Goal: Task Accomplishment & Management: Manage account settings

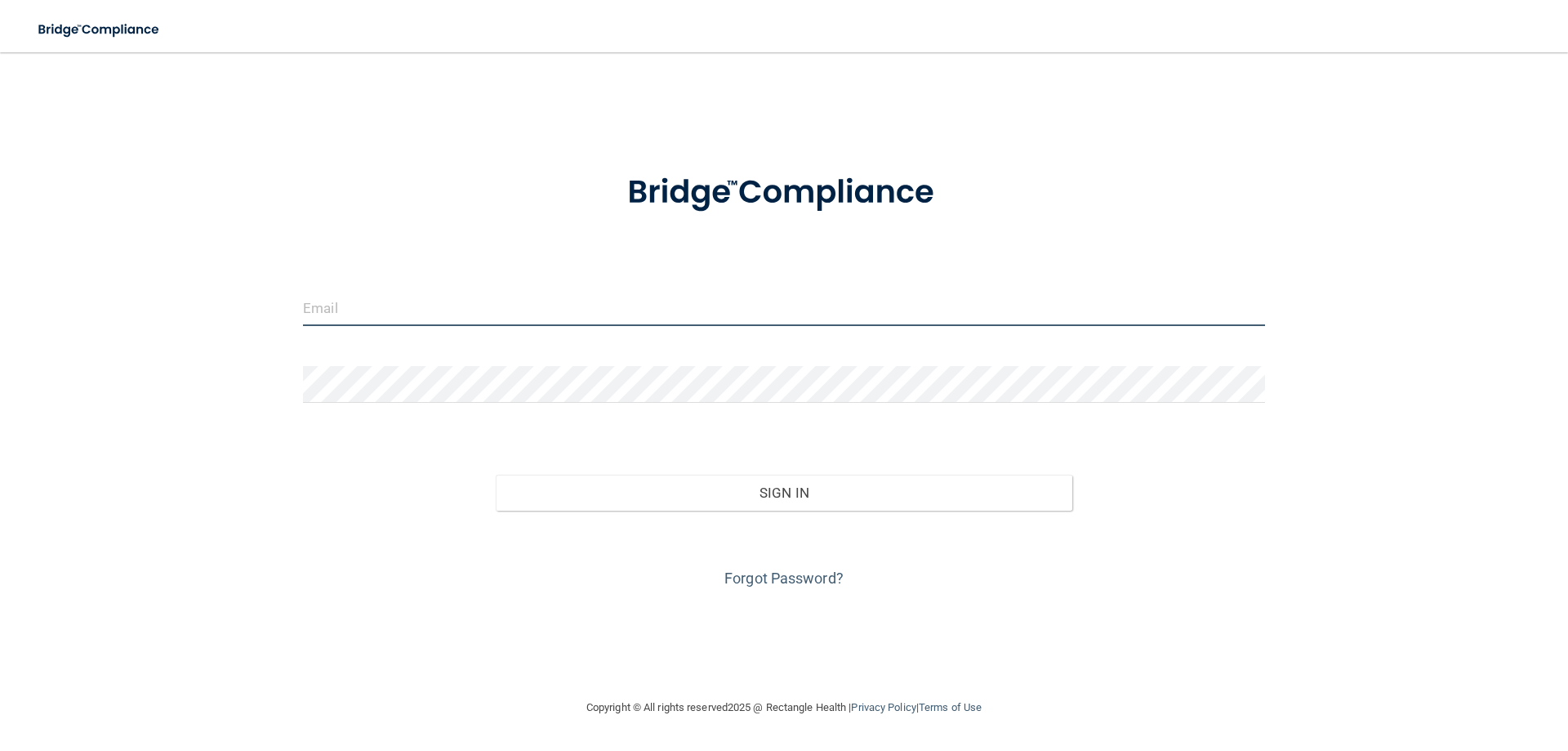
click at [385, 315] on input "email" at bounding box center [784, 307] width 963 height 37
type input "[EMAIL_ADDRESS][DOMAIN_NAME]"
click at [438, 309] on input "[EMAIL_ADDRESS][DOMAIN_NAME]" at bounding box center [784, 307] width 963 height 37
drag, startPoint x: 526, startPoint y: 313, endPoint x: 73, endPoint y: 313, distance: 453.0
click at [73, 313] on div "fowlerfamilydentistry@gmail.com Invalid email/password. You don't have permissi…" at bounding box center [784, 374] width 1503 height 612
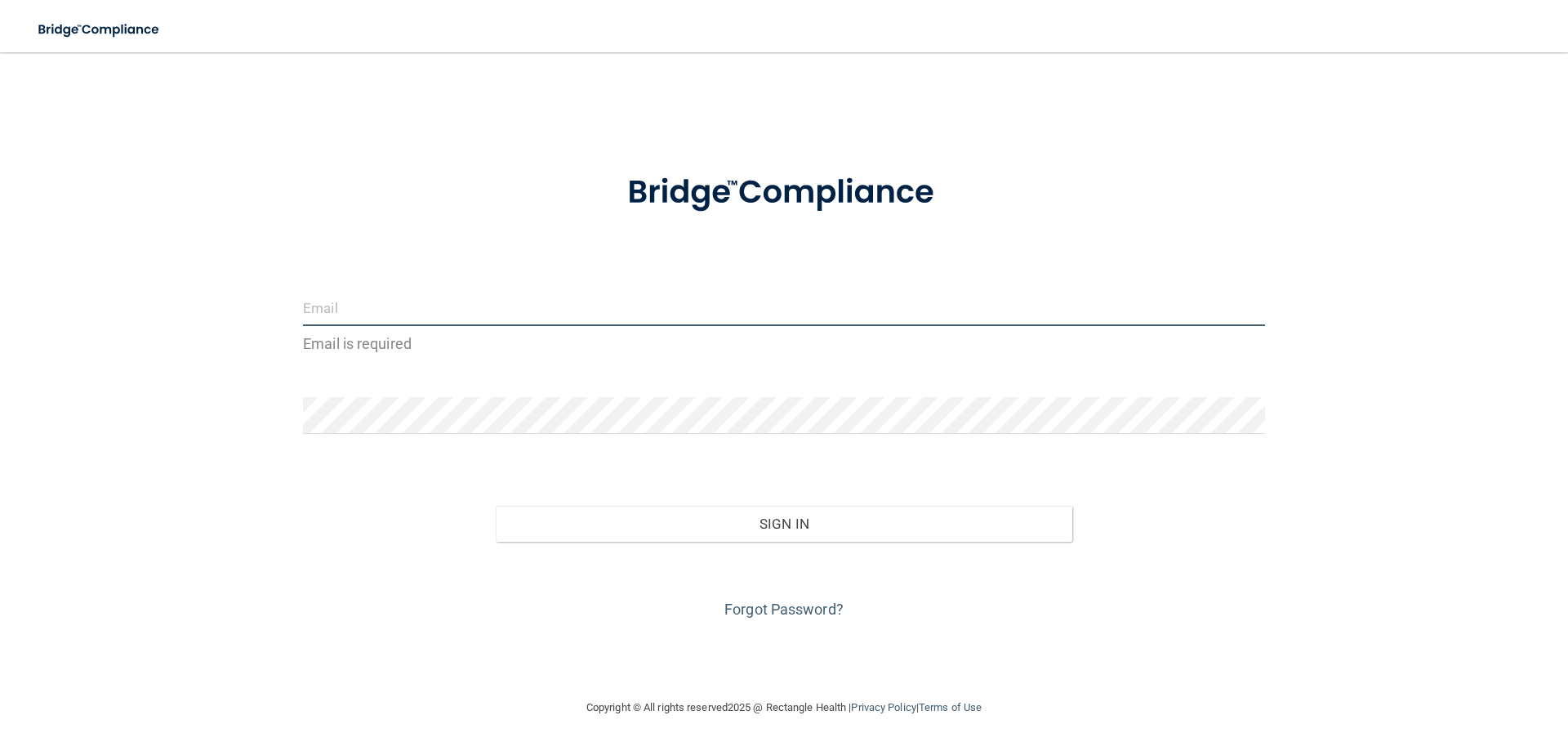
click at [397, 302] on input "email" at bounding box center [784, 307] width 963 height 37
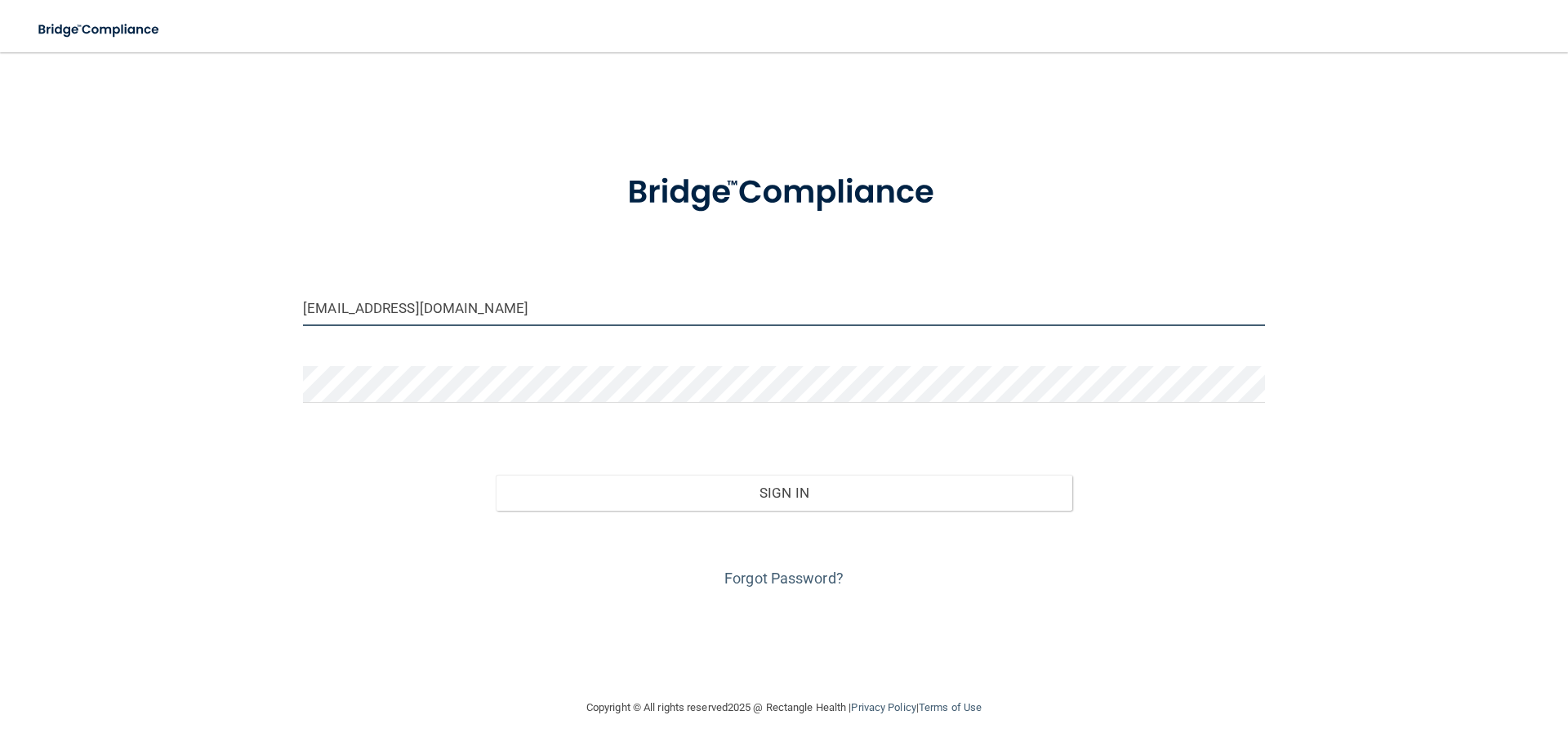
type input "[EMAIL_ADDRESS][DOMAIN_NAME]"
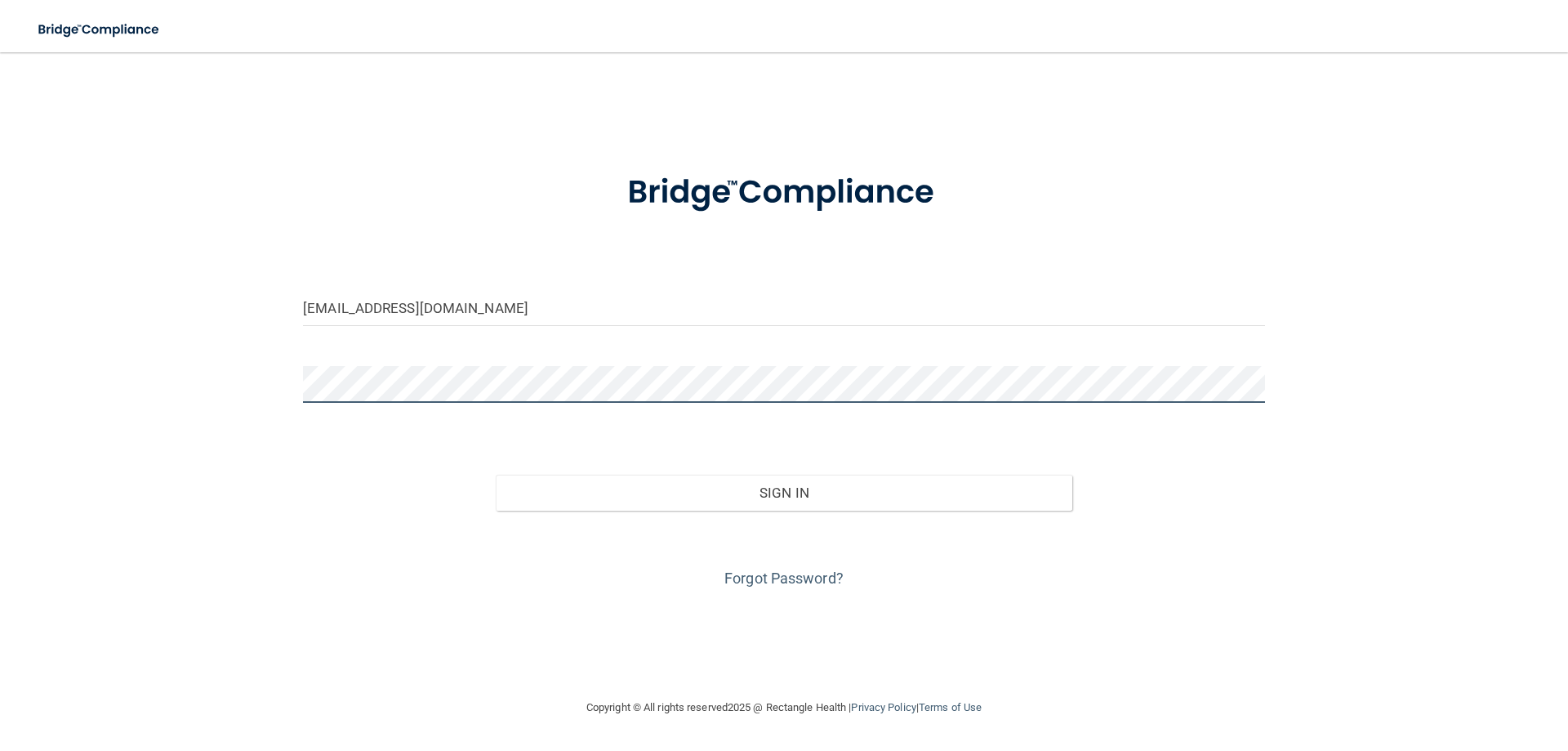
click at [496, 474] on button "Sign In" at bounding box center [784, 492] width 577 height 36
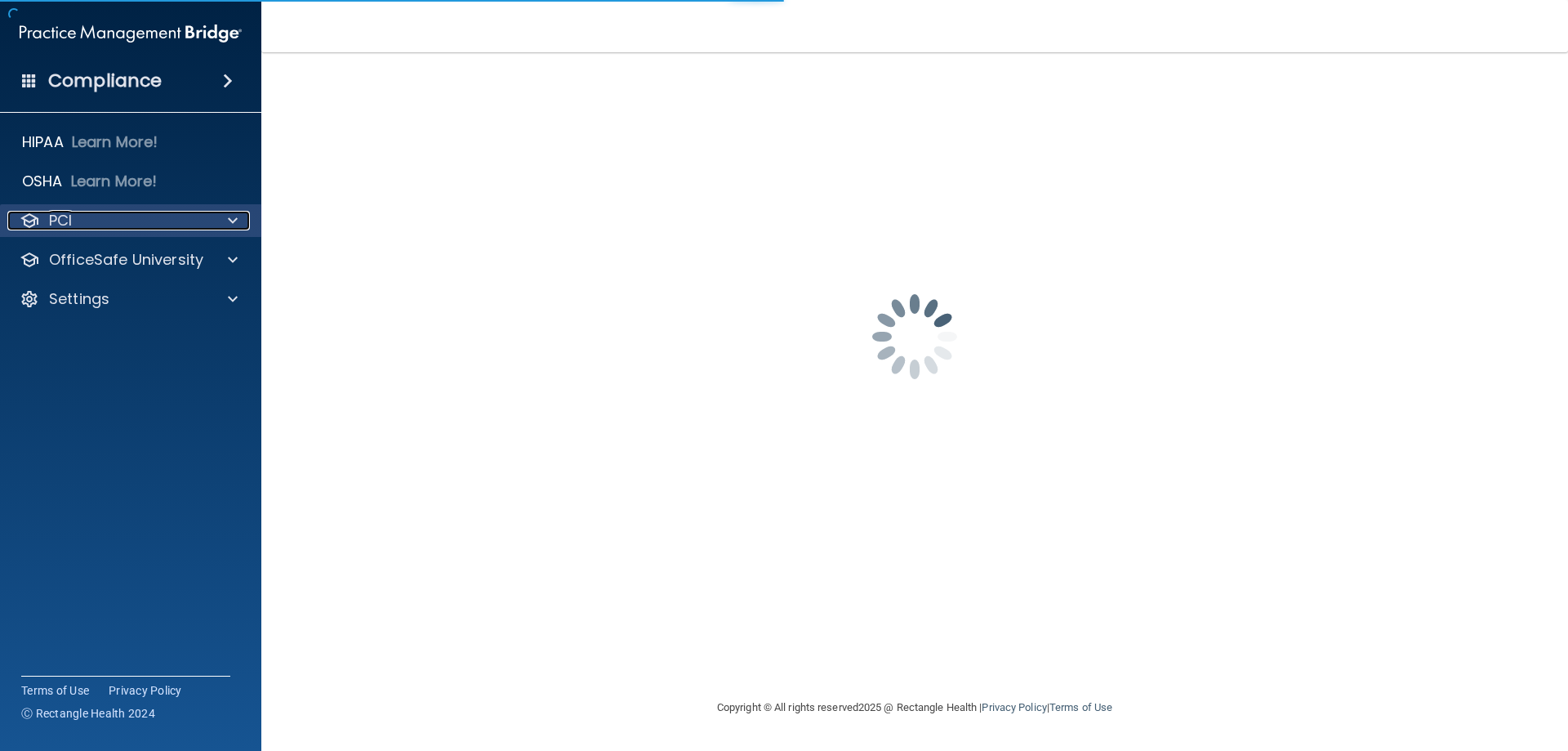
click at [210, 217] on div at bounding box center [230, 220] width 41 height 20
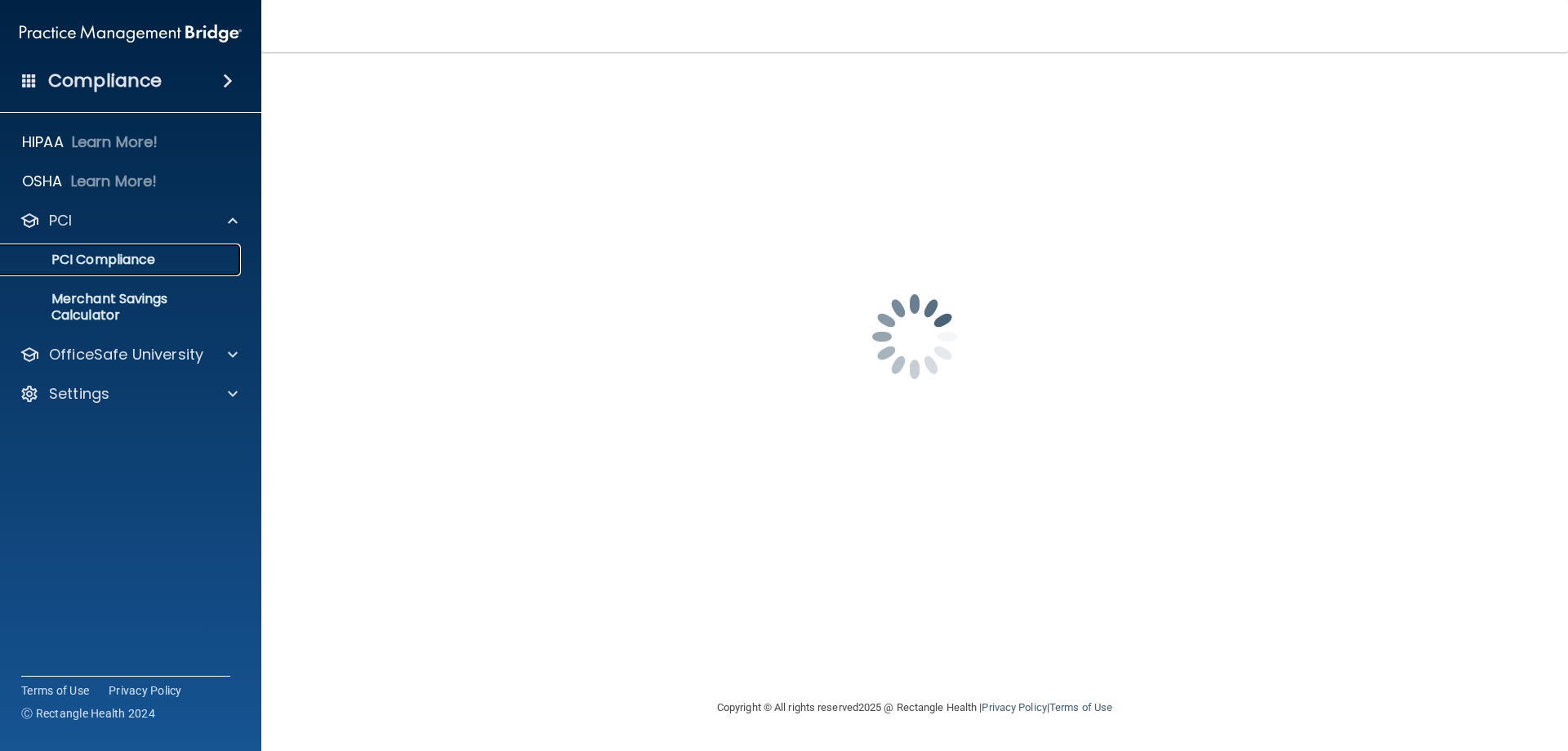
click at [110, 256] on p "PCI Compliance" at bounding box center [122, 259] width 223 height 16
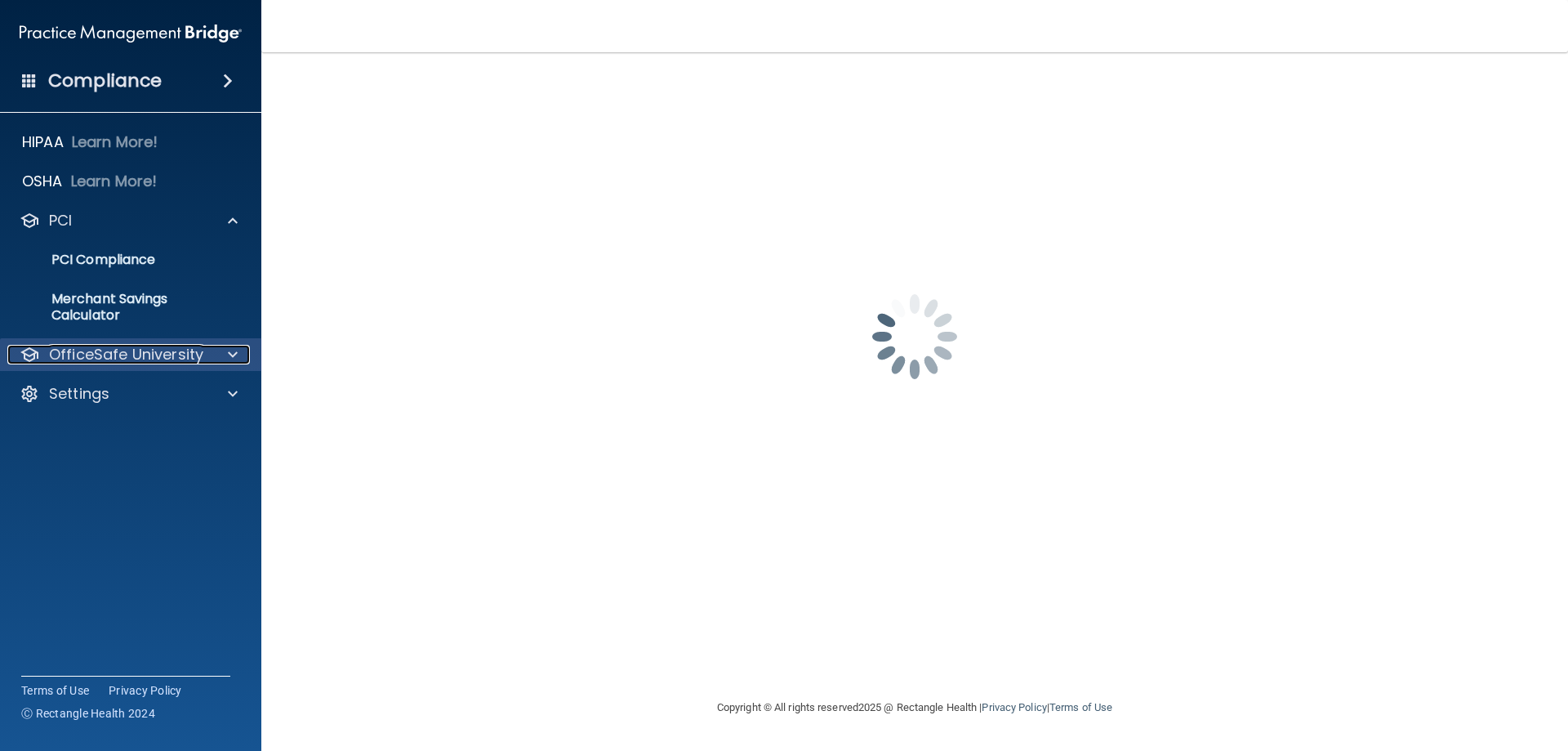
click at [223, 345] on div at bounding box center [230, 355] width 41 height 20
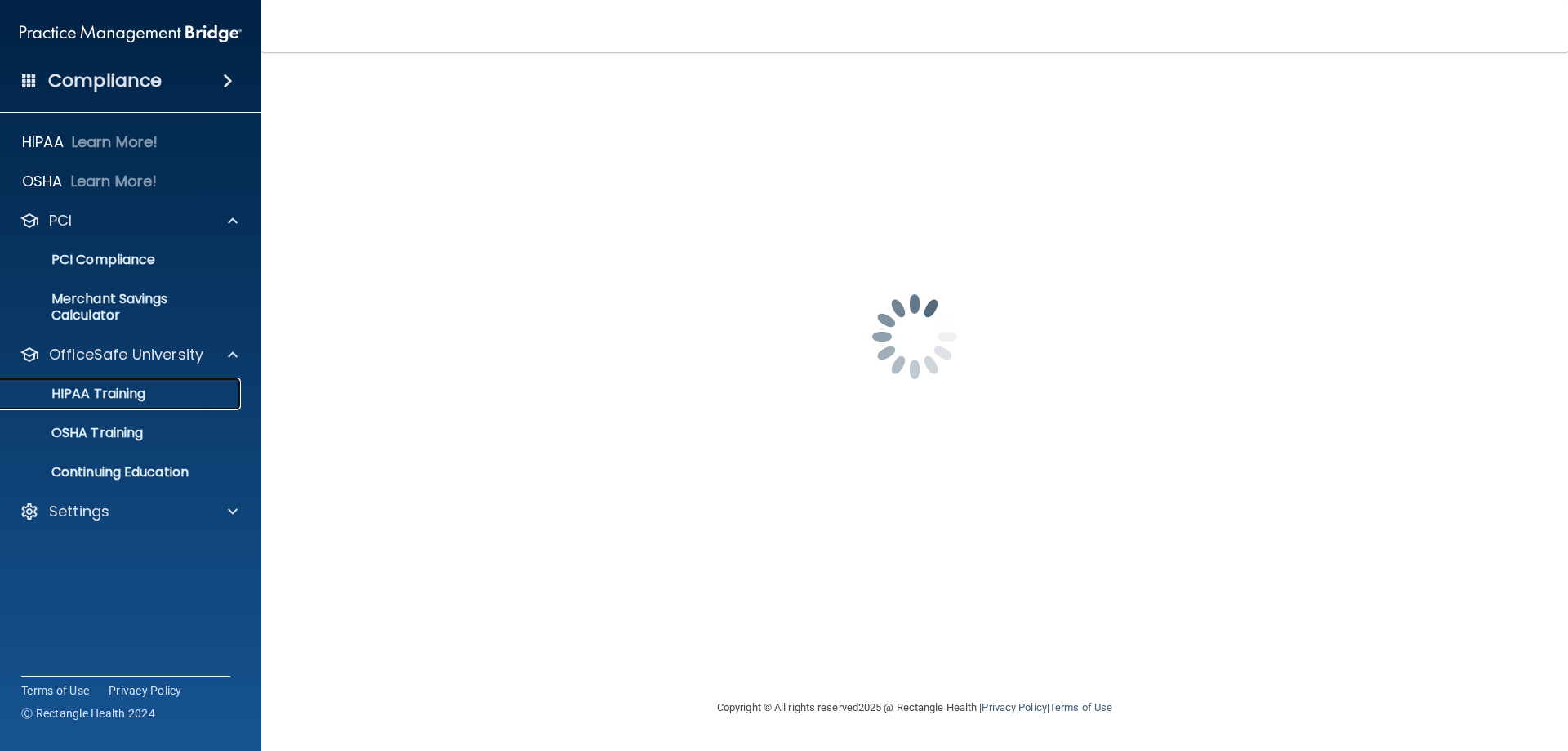
click at [147, 400] on div "HIPAA Training" at bounding box center [122, 393] width 223 height 16
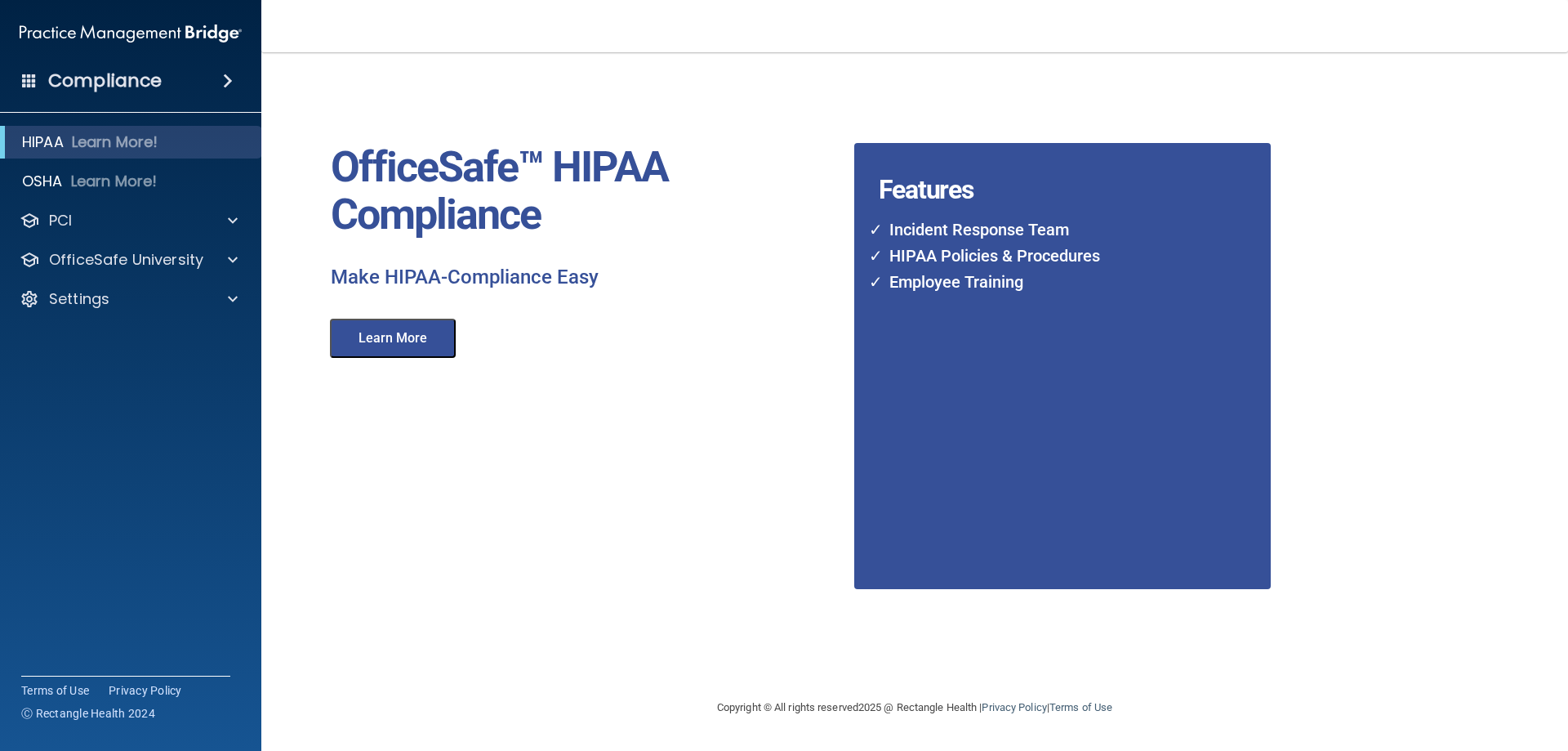
click at [420, 357] on button "Learn More" at bounding box center [392, 338] width 126 height 39
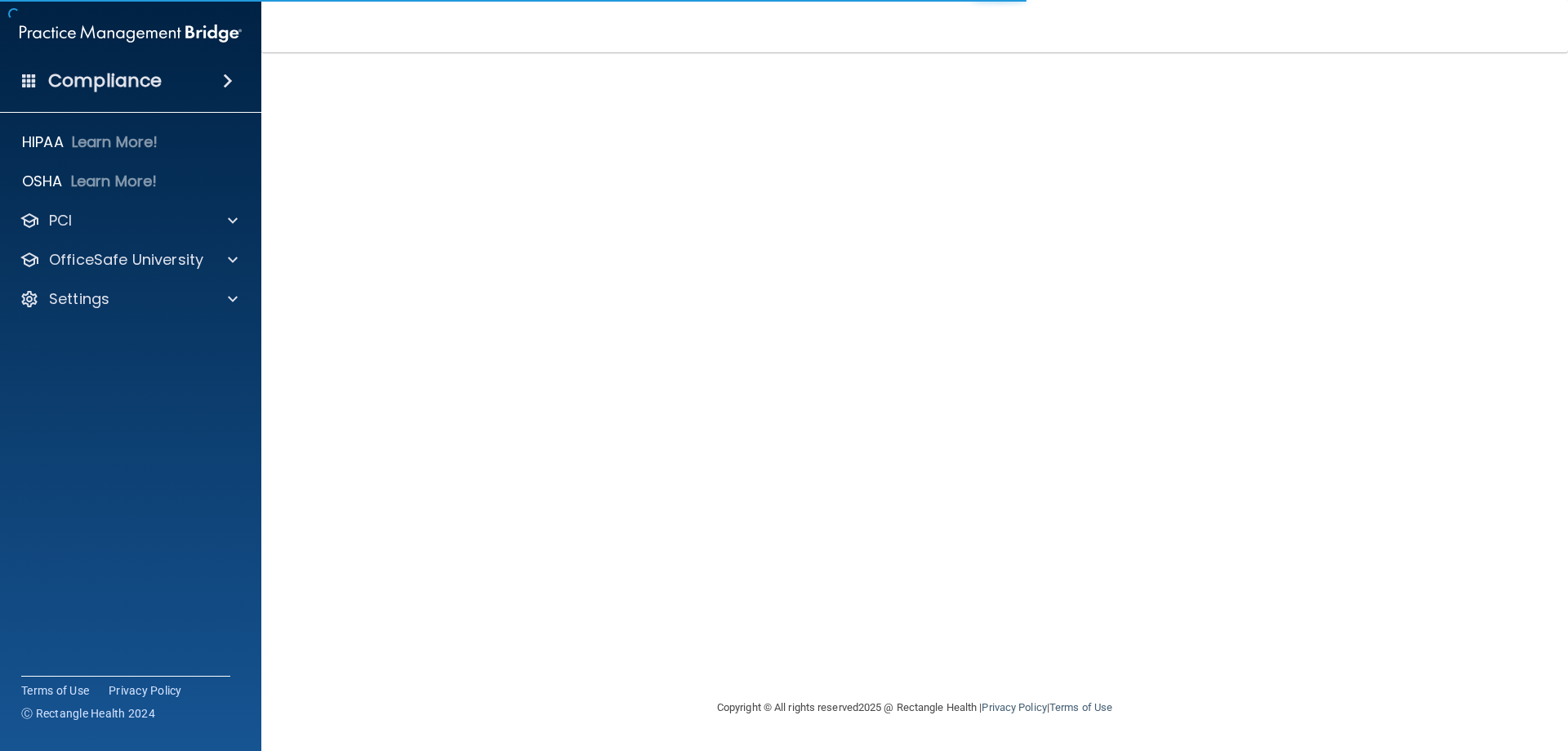
click at [226, 70] on div "Compliance" at bounding box center [130, 80] width 261 height 36
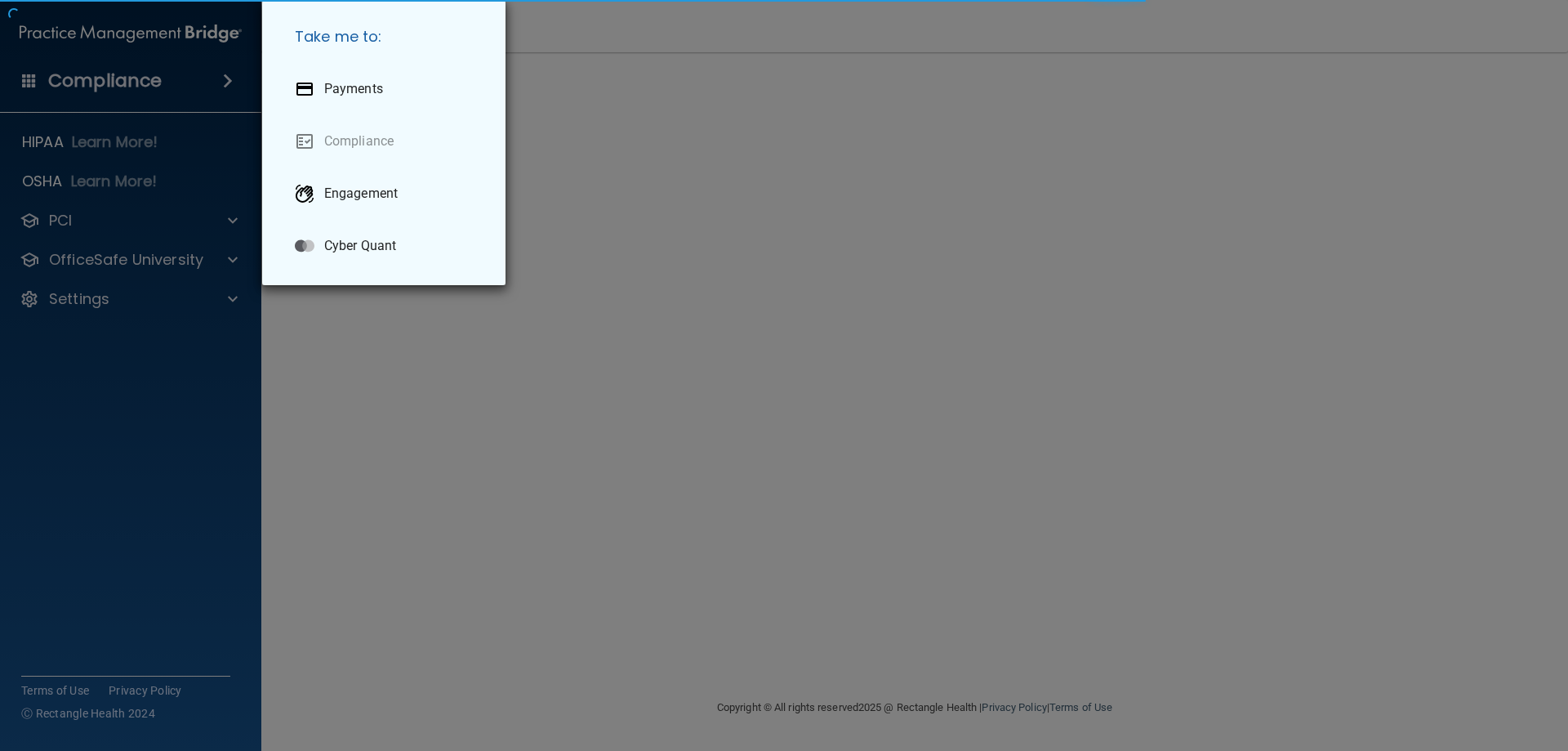
click at [226, 70] on div "Take me to: Payments Compliance Engagement Cyber Quant" at bounding box center [784, 375] width 1568 height 751
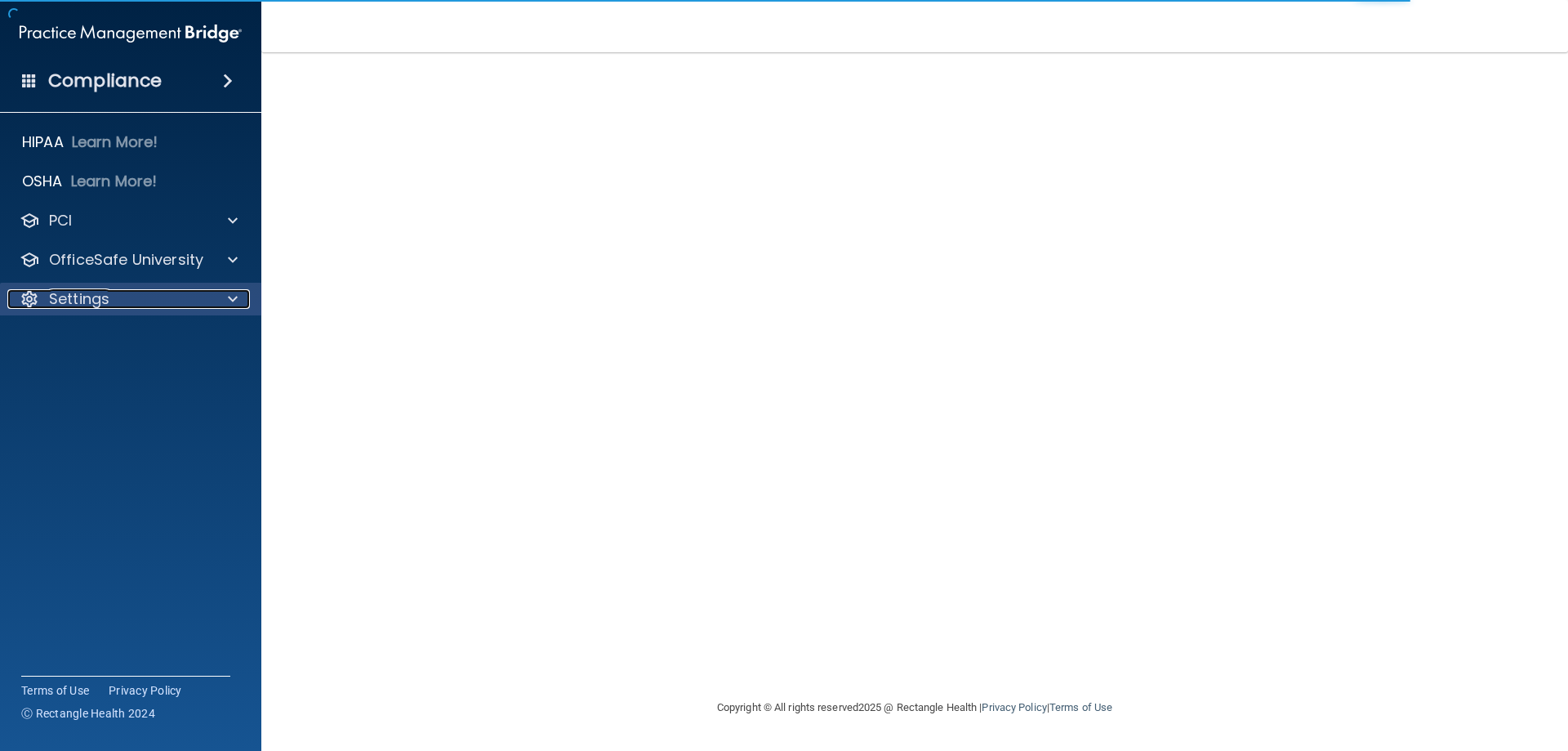
click at [224, 290] on div at bounding box center [230, 299] width 41 height 20
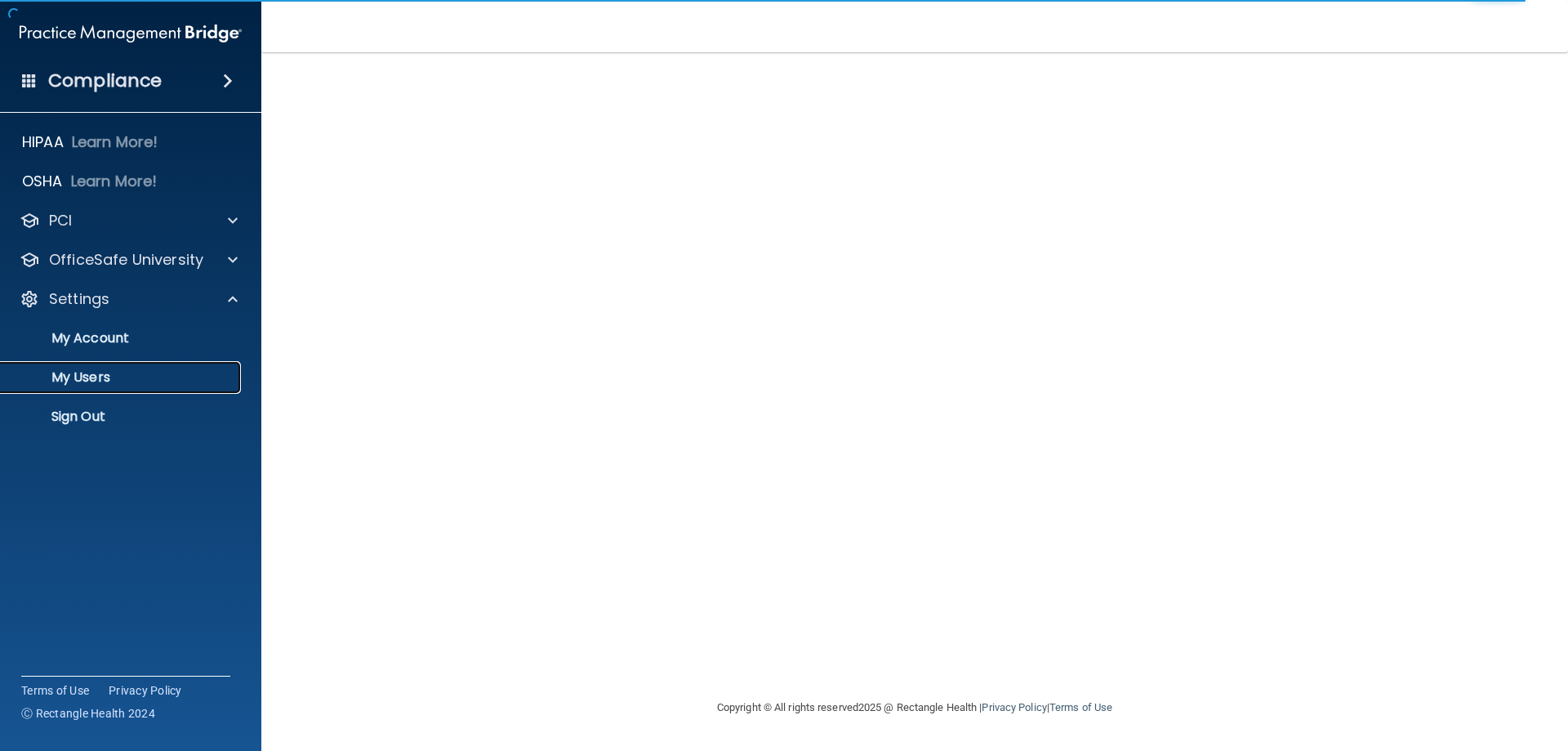
click at [154, 382] on p "My Users" at bounding box center [122, 377] width 223 height 16
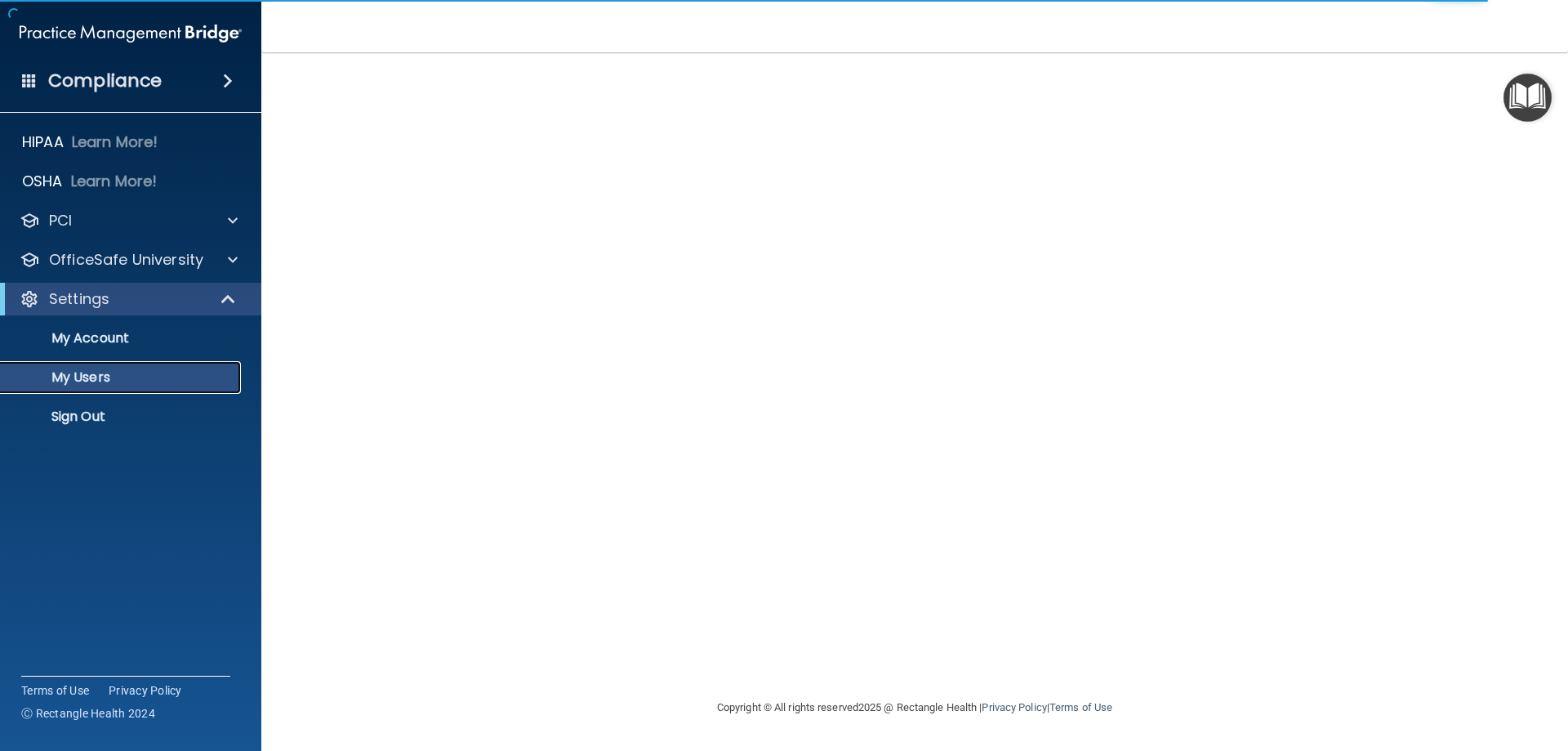
select select "20"
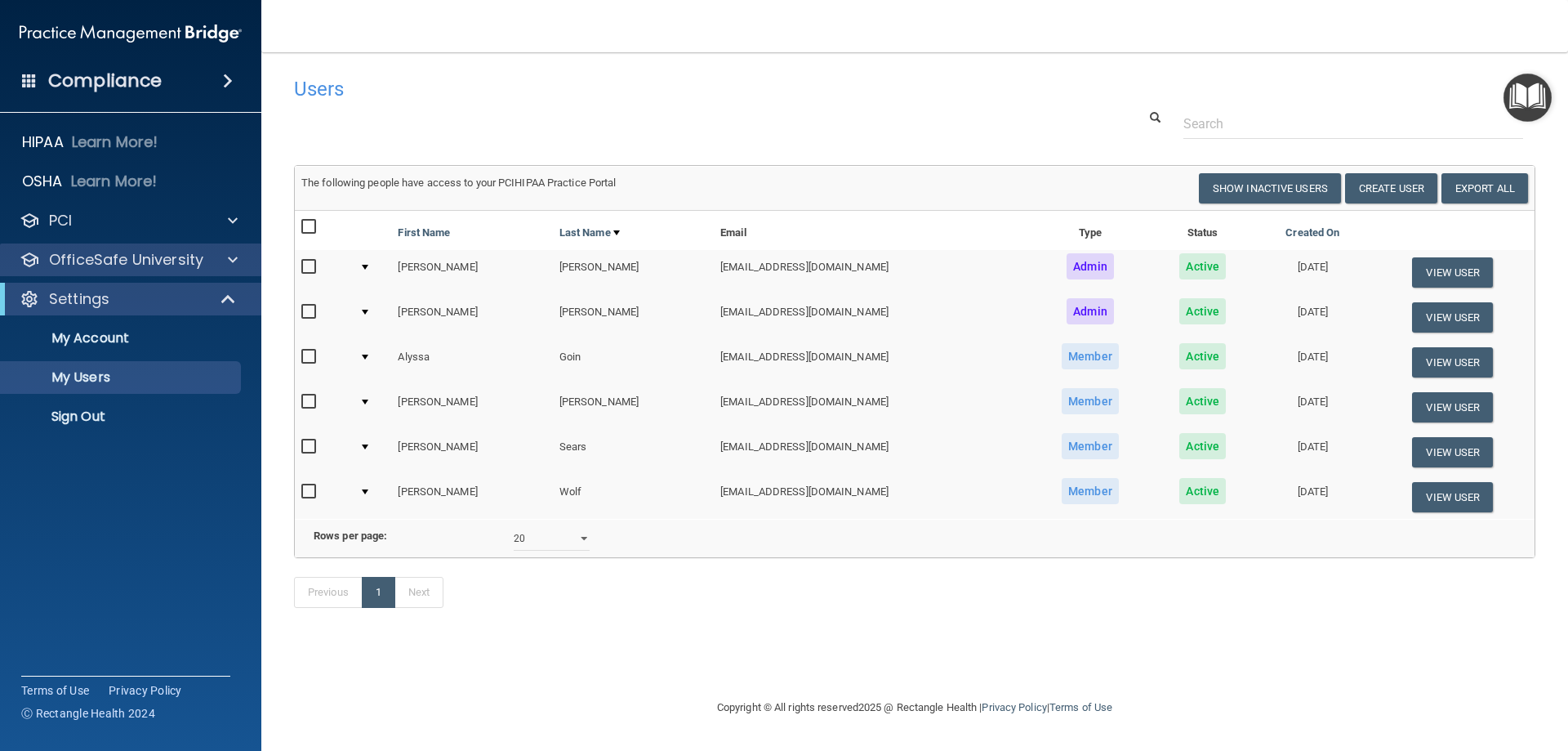
click at [221, 274] on div "OfficeSafe University" at bounding box center [131, 259] width 262 height 33
click at [233, 267] on span at bounding box center [232, 259] width 9 height 20
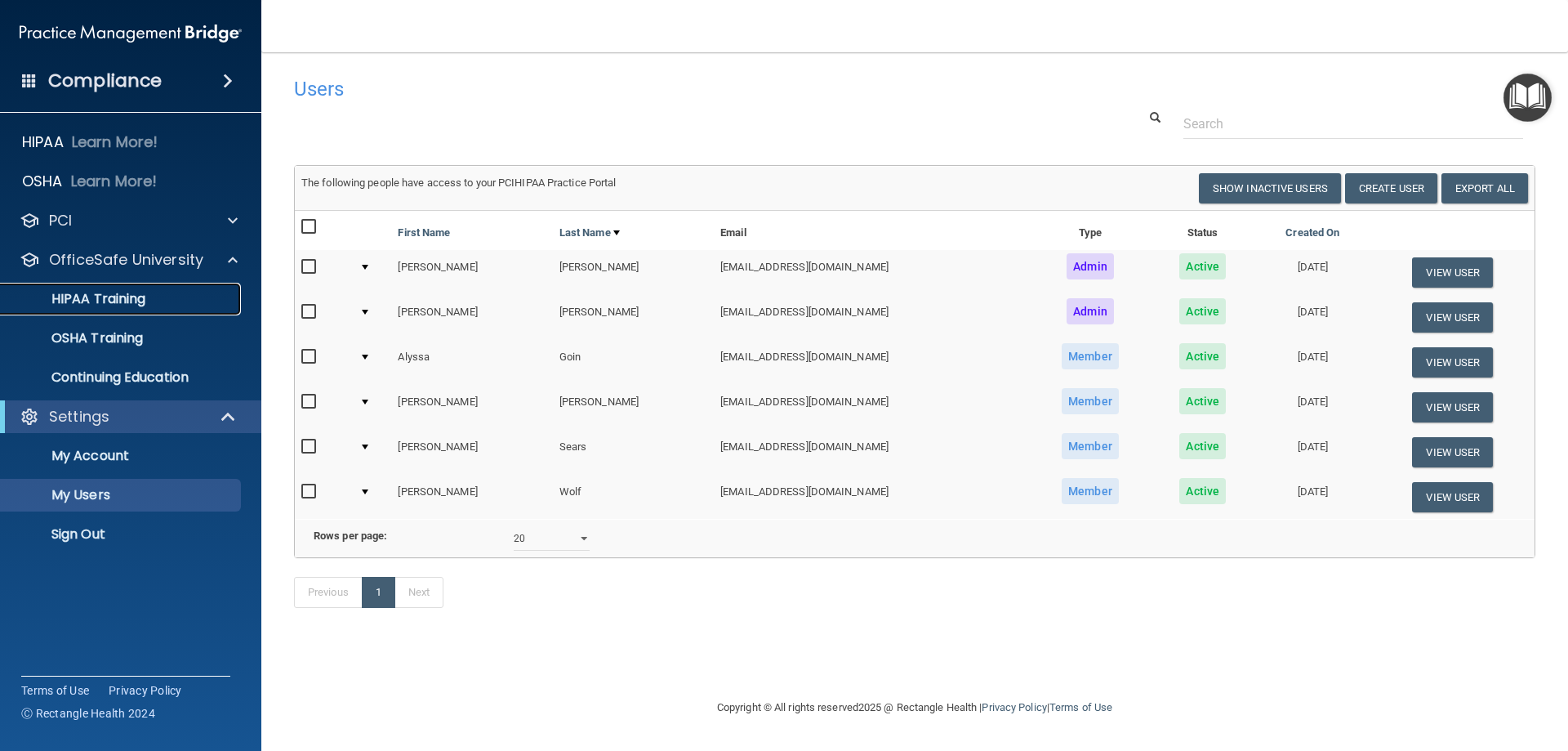
click at [142, 300] on p "HIPAA Training" at bounding box center [77, 299] width 134 height 16
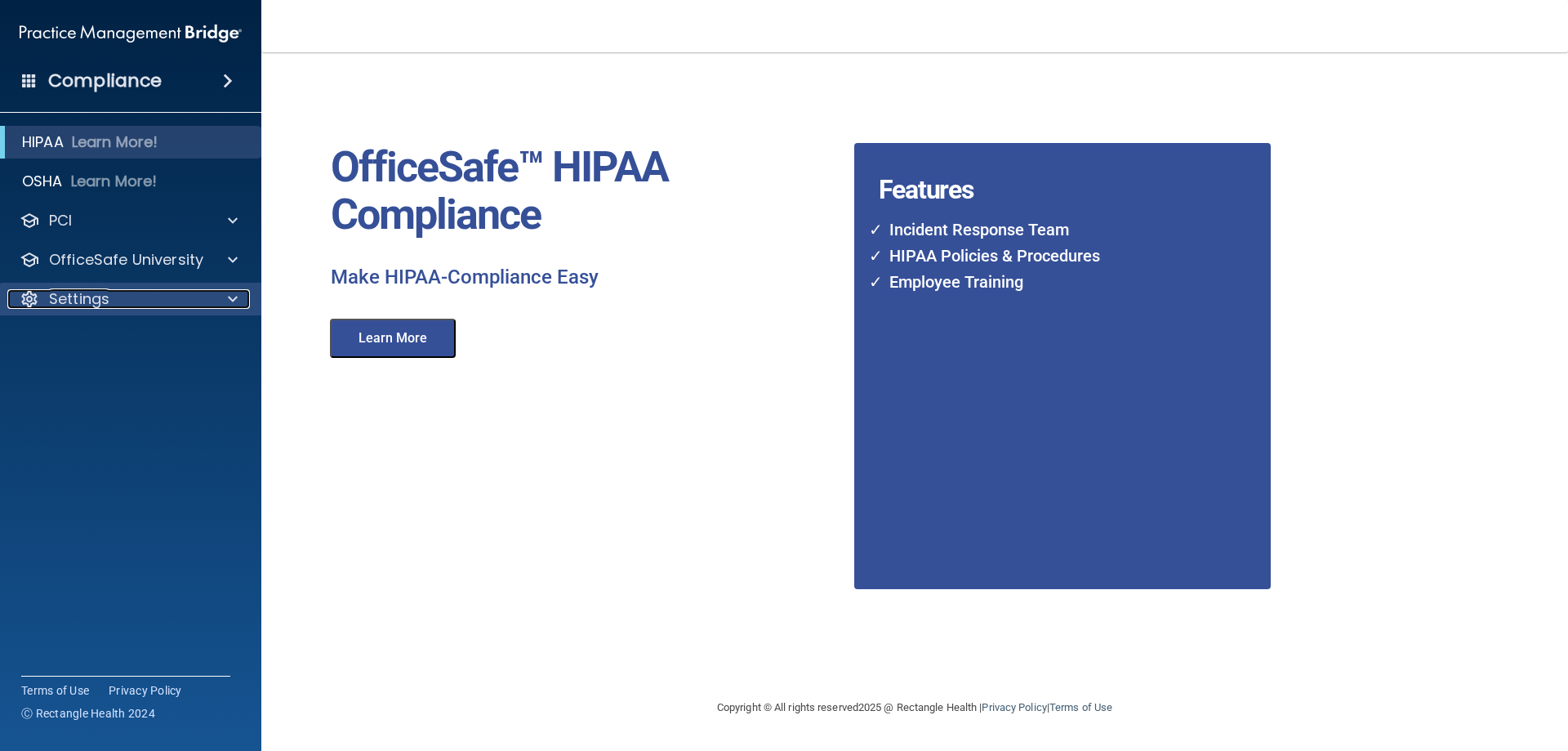
click at [200, 295] on div "Settings" at bounding box center [109, 299] width 203 height 20
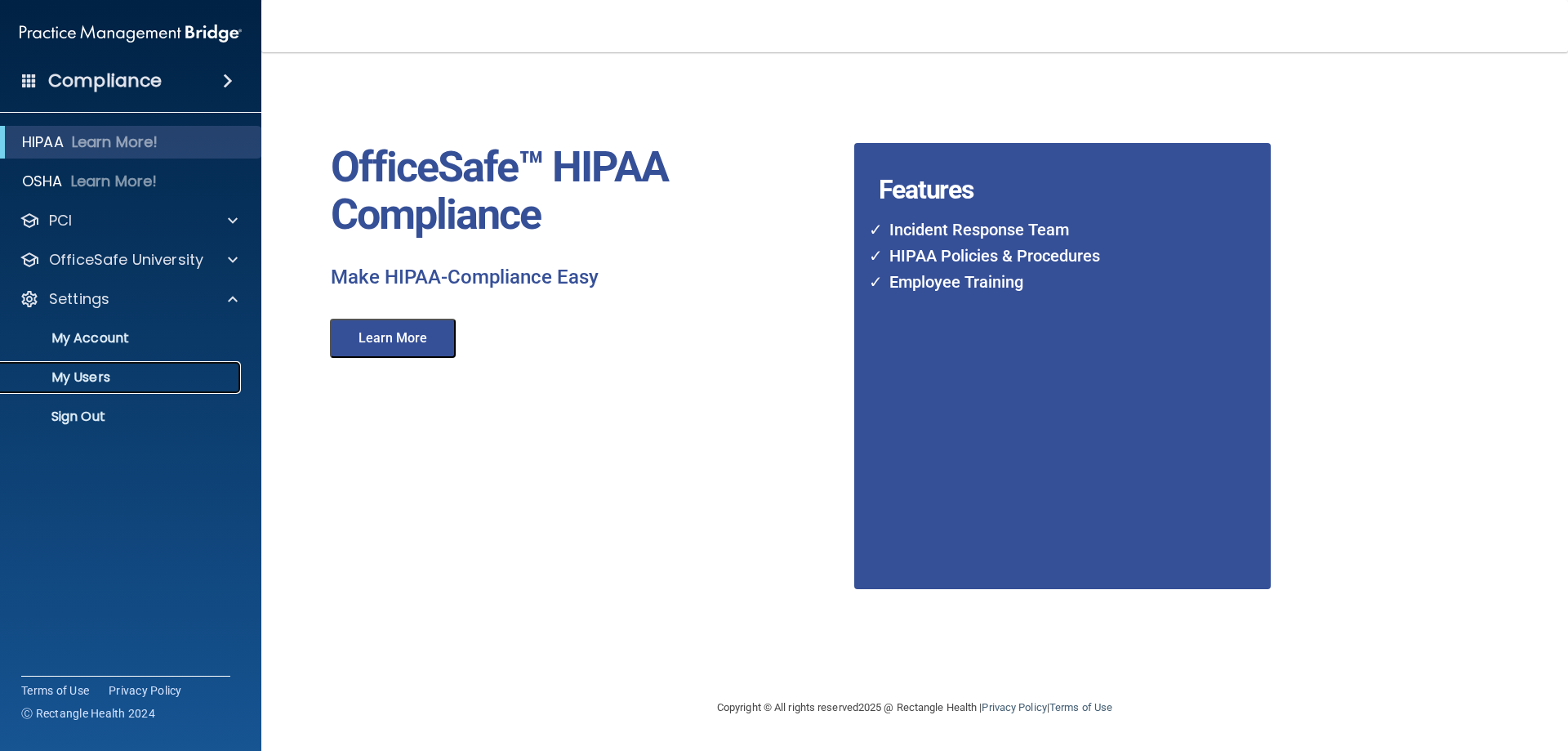
click at [151, 370] on p "My Users" at bounding box center [122, 377] width 223 height 16
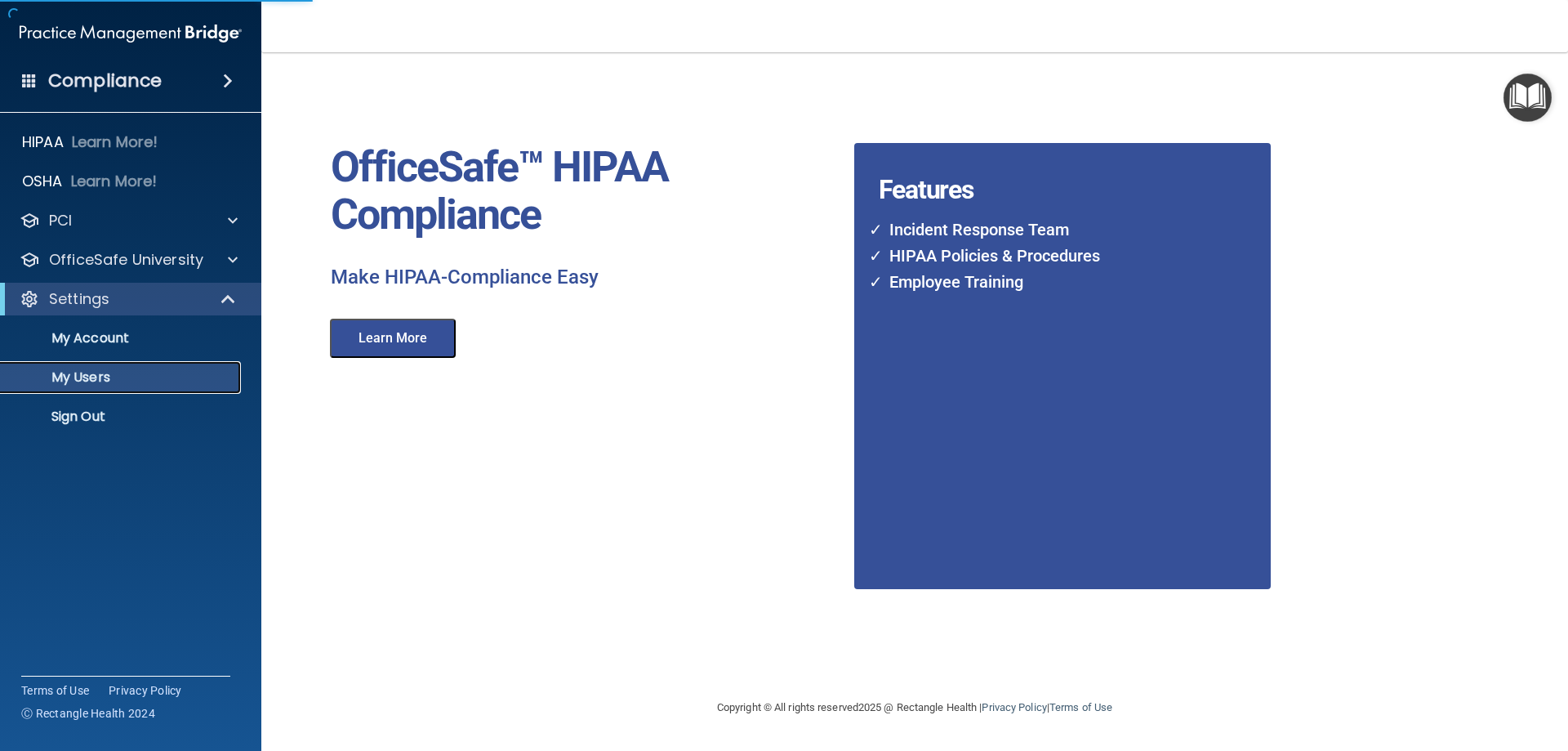
select select "20"
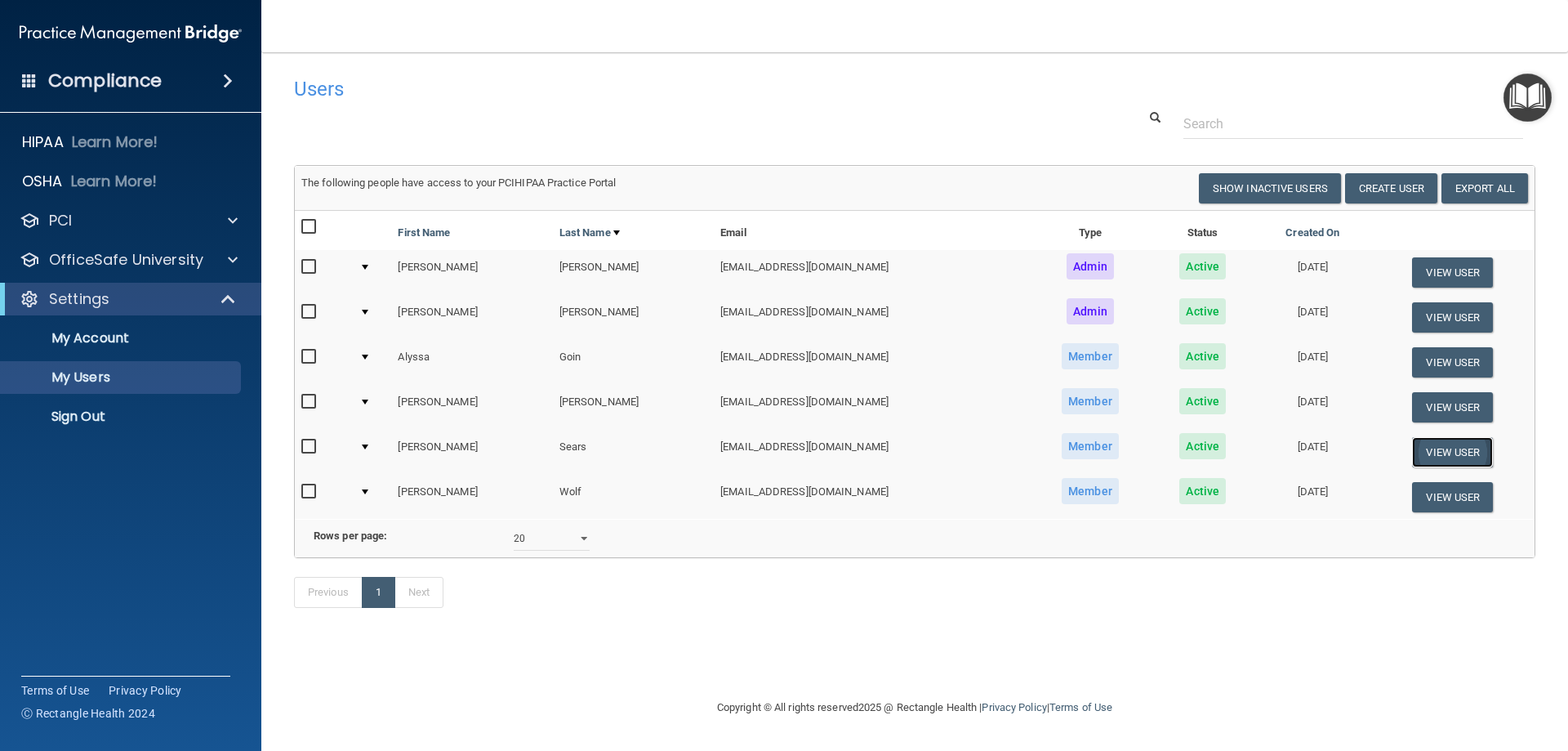
click at [1448, 446] on button "View User" at bounding box center [1452, 451] width 80 height 30
